Goal: Task Accomplishment & Management: Use online tool/utility

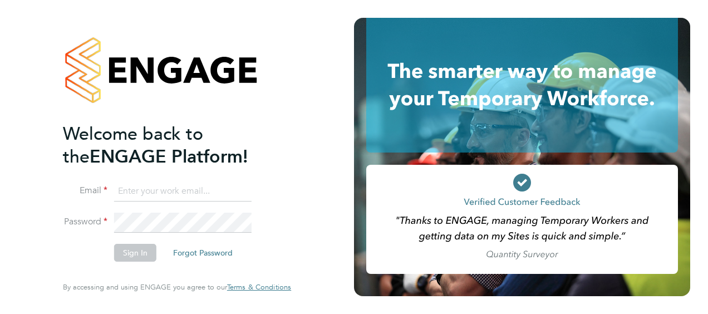
type input "[PERSON_NAME][EMAIL_ADDRESS][PERSON_NAME][DOMAIN_NAME]"
click at [130, 259] on button "Sign In" at bounding box center [135, 253] width 42 height 18
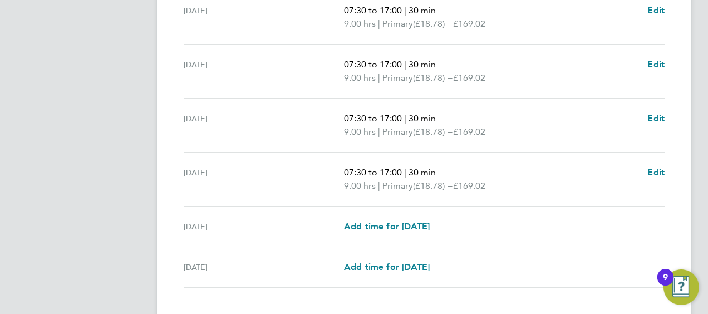
scroll to position [497, 0]
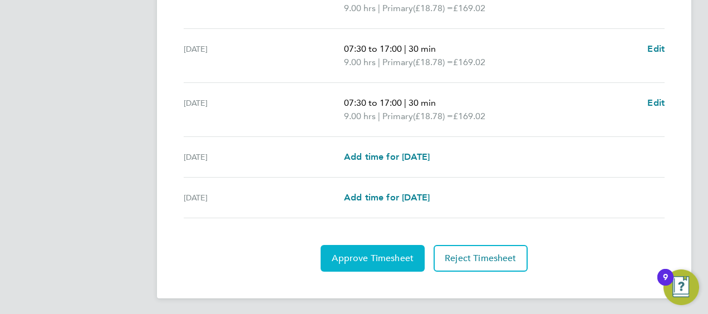
click at [355, 248] on button "Approve Timesheet" at bounding box center [372, 258] width 104 height 27
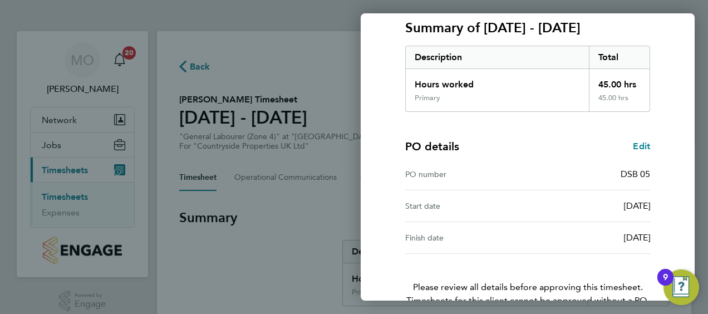
scroll to position [218, 0]
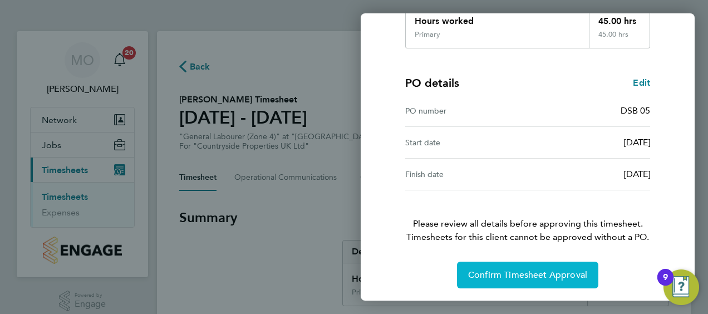
click at [501, 264] on button "Confirm Timesheet Approval" at bounding box center [527, 274] width 141 height 27
